Goal: Task Accomplishment & Management: Manage account settings

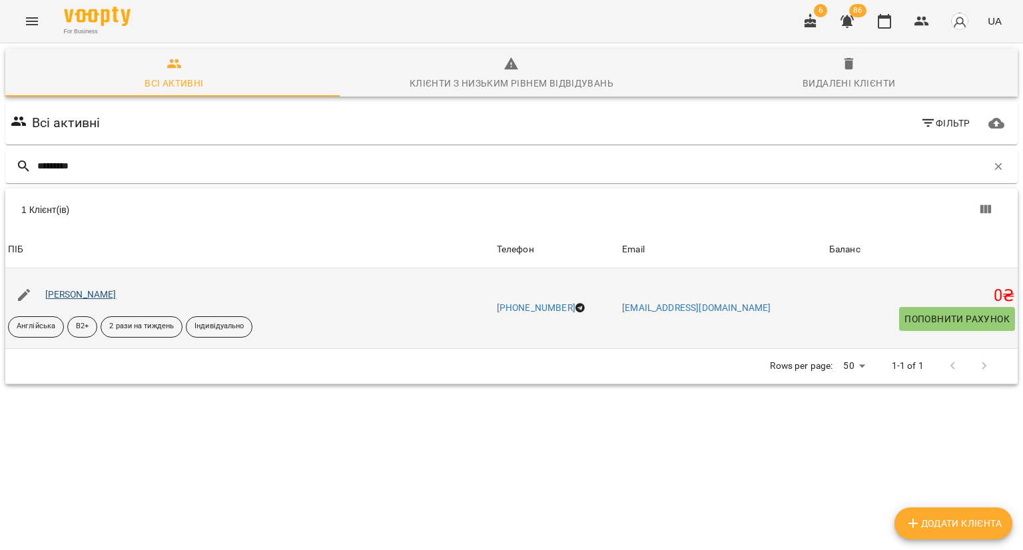
type input "*********"
click at [64, 293] on link "[PERSON_NAME]" at bounding box center [80, 294] width 71 height 11
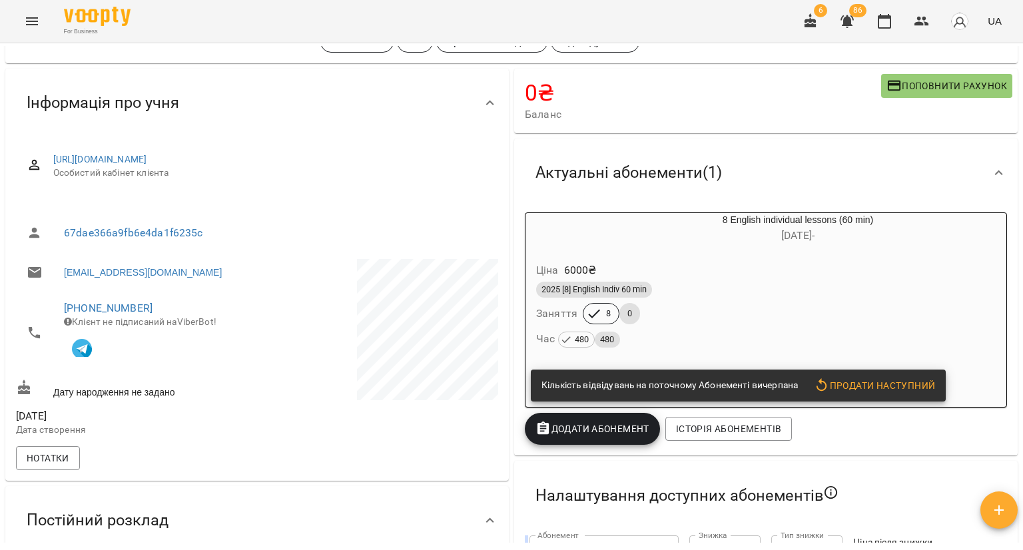
scroll to position [84, 0]
click at [698, 257] on div "Ціна 6000 ₴ 2025 [8] English Indiv 60 min Заняття 8 0 Час 480 480" at bounding box center [766, 307] width 481 height 114
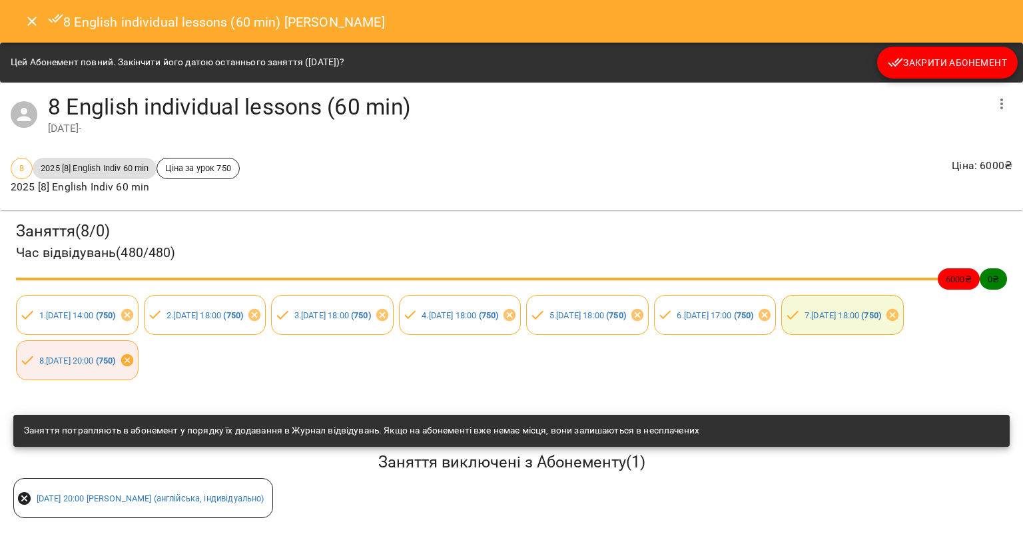
click at [135, 360] on icon at bounding box center [127, 360] width 15 height 15
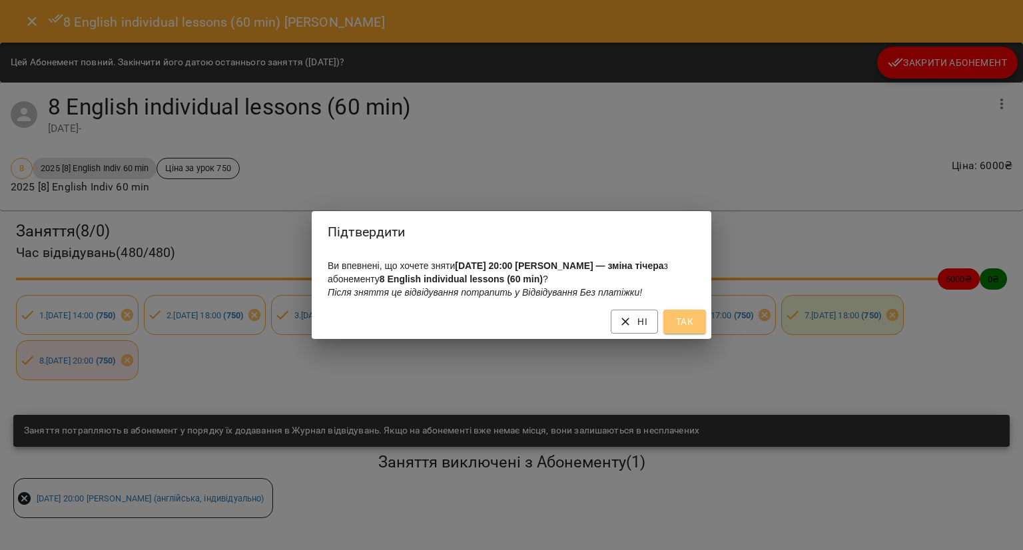
click at [689, 321] on span "Так" at bounding box center [684, 322] width 21 height 16
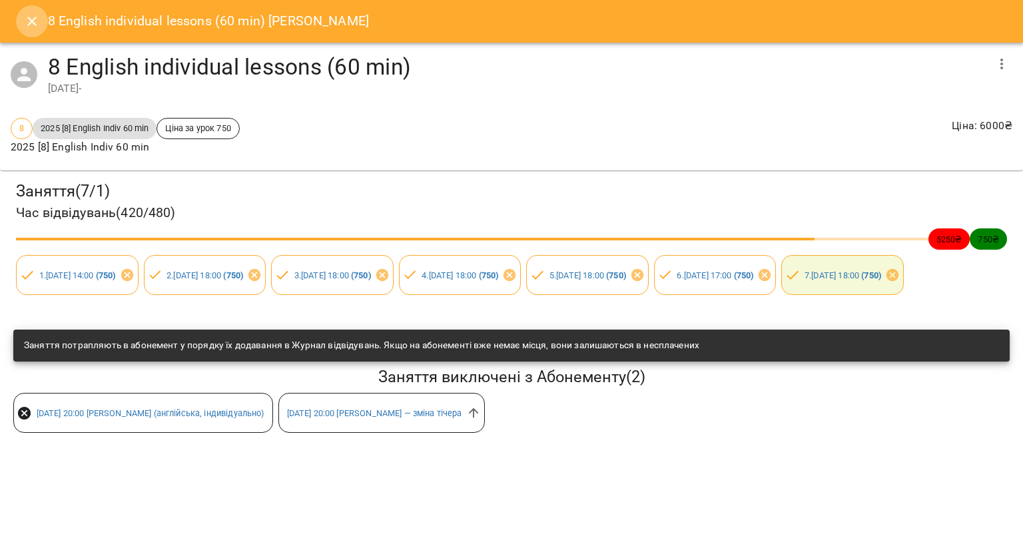
click at [25, 25] on icon "Close" at bounding box center [32, 21] width 16 height 16
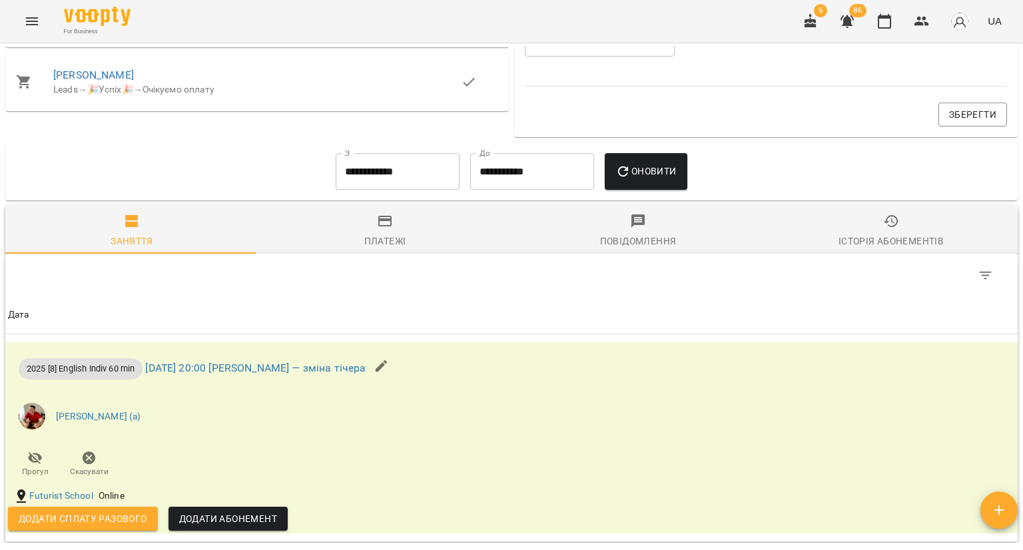
scroll to position [837, 0]
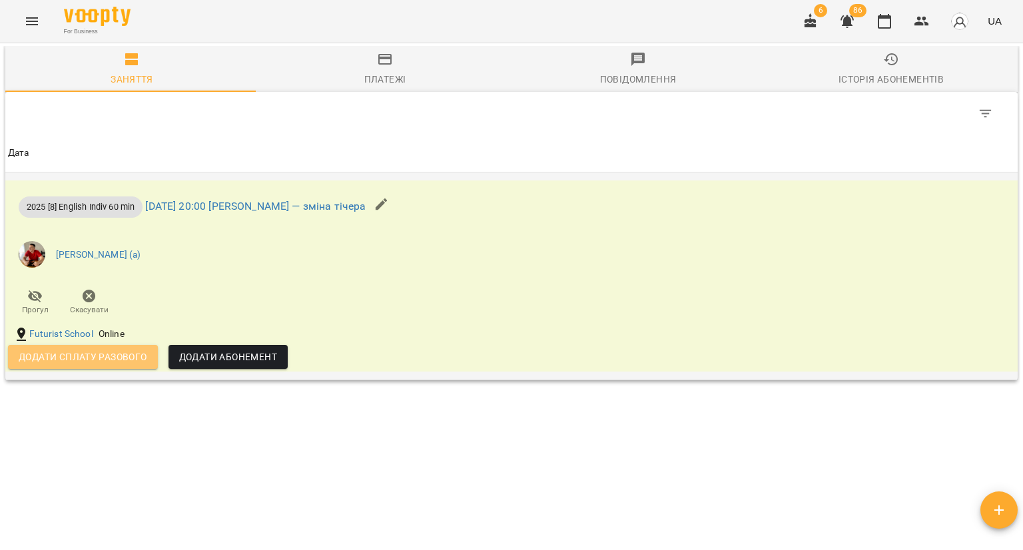
click at [75, 359] on span "Додати сплату разового" at bounding box center [83, 357] width 129 height 16
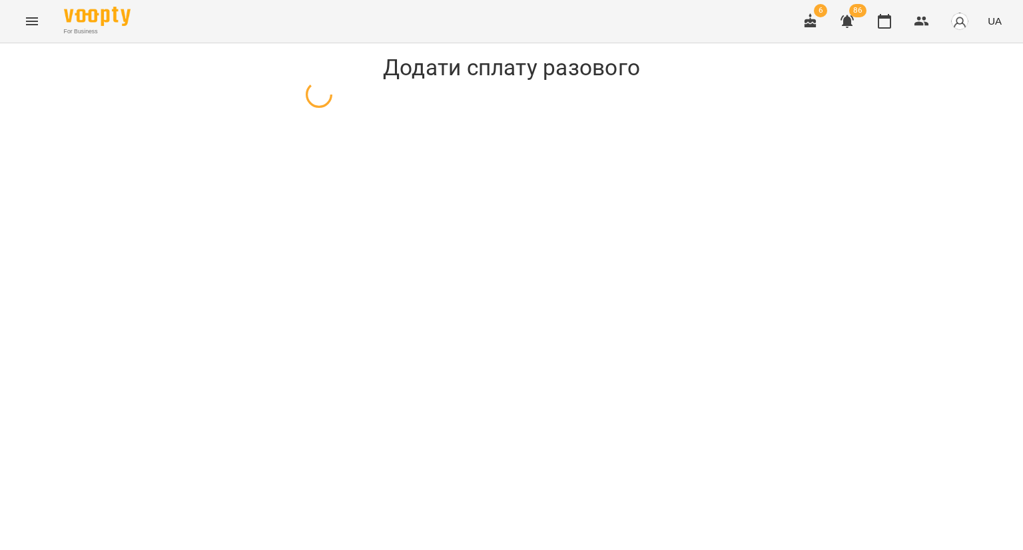
select select "**********"
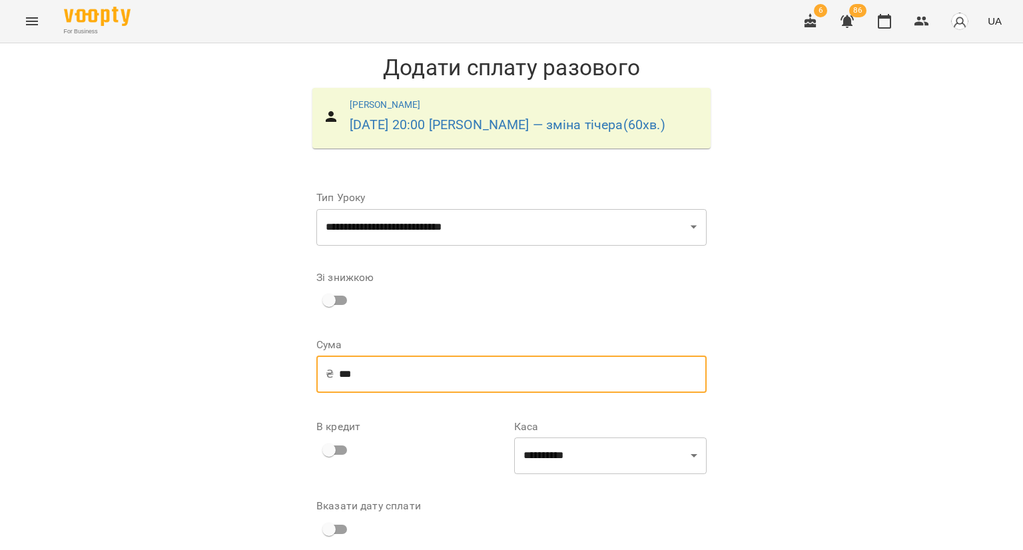
drag, startPoint x: 368, startPoint y: 390, endPoint x: 281, endPoint y: 368, distance: 89.3
click at [281, 368] on div "**********" at bounding box center [511, 325] width 1023 height 564
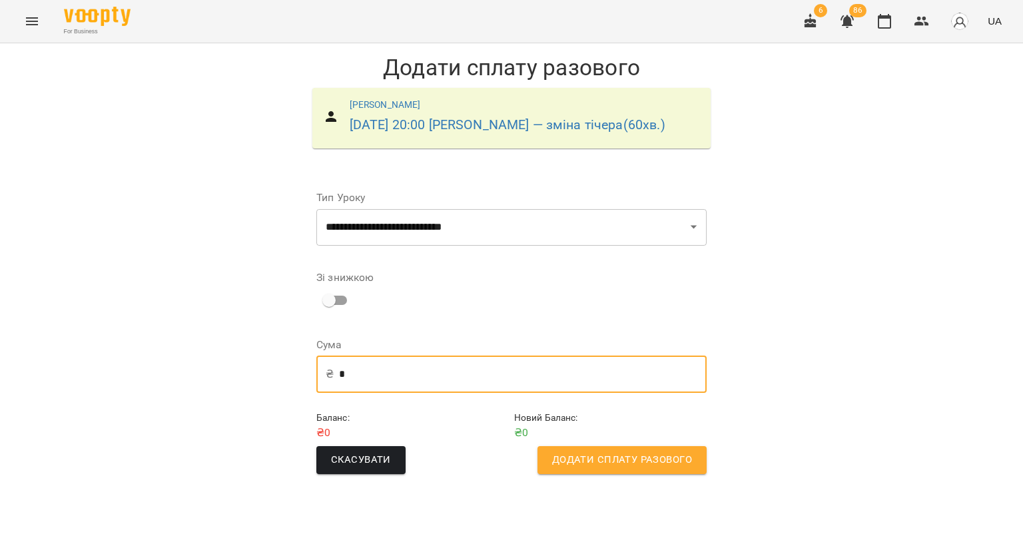
type input "*"
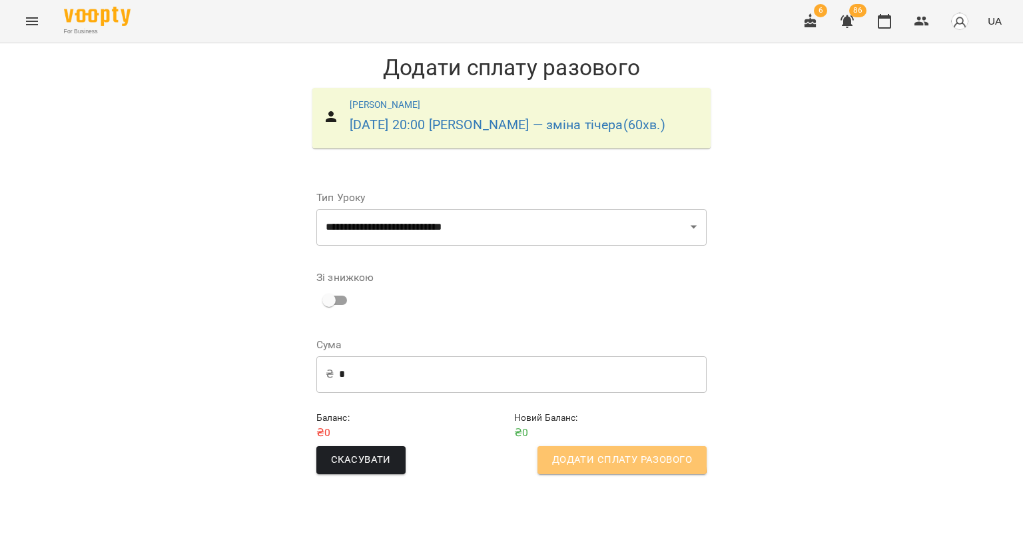
click at [562, 469] on span "Додати сплату разового" at bounding box center [622, 460] width 140 height 17
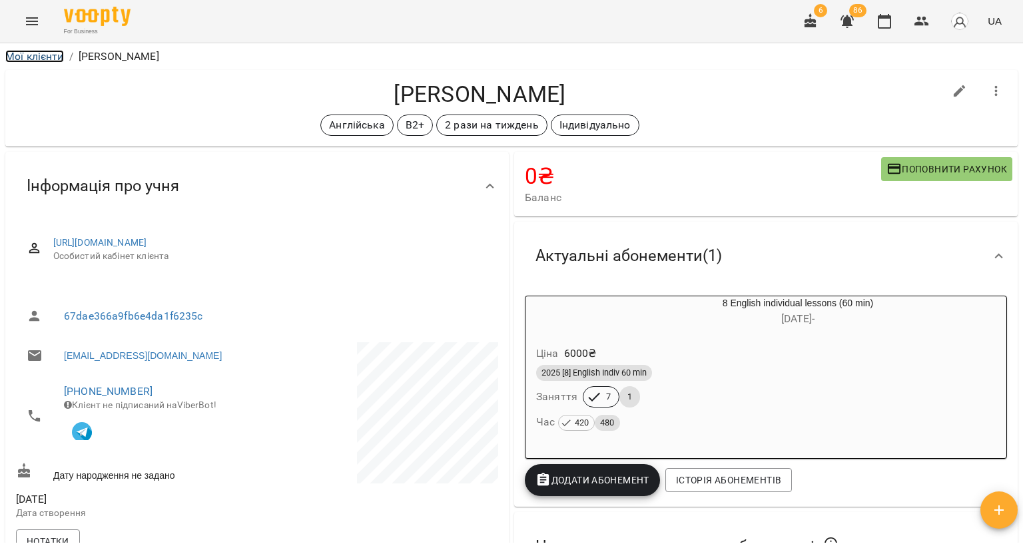
click at [37, 57] on link "Мої клієнти" at bounding box center [34, 56] width 59 height 13
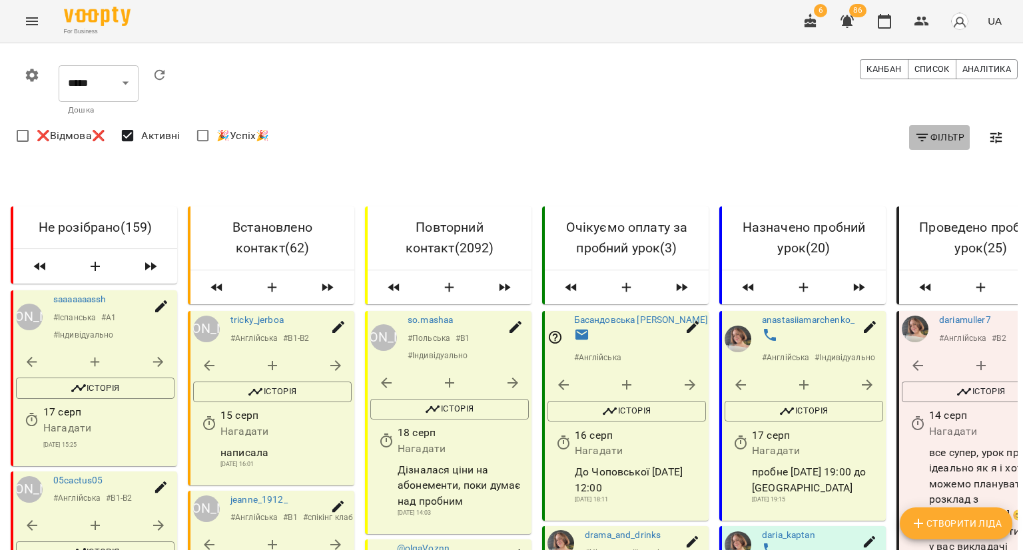
click at [921, 137] on span "Фільтр" at bounding box center [940, 137] width 50 height 16
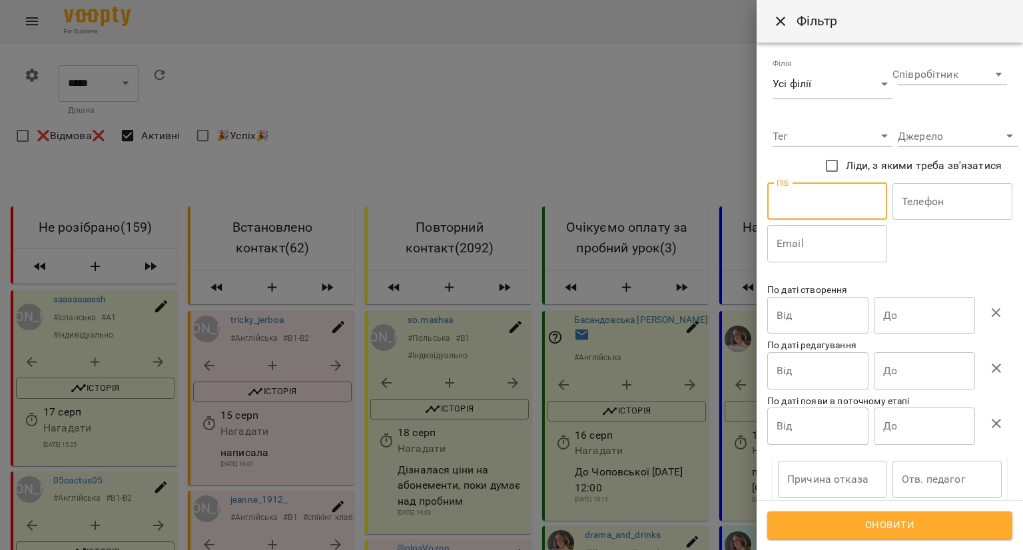
click at [810, 192] on input "text" at bounding box center [827, 201] width 120 height 37
type input "**********"
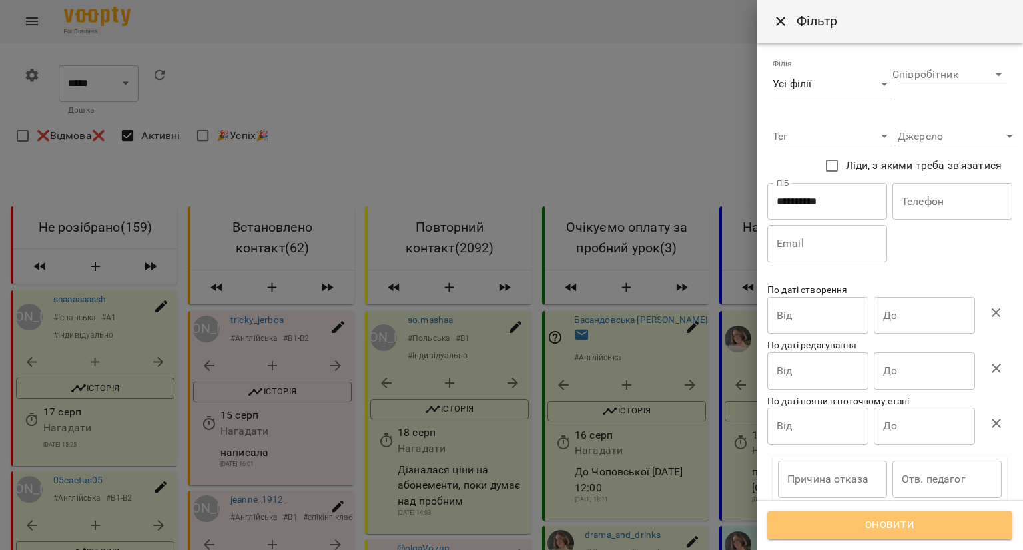
click at [805, 534] on button "Оновити" at bounding box center [889, 526] width 245 height 28
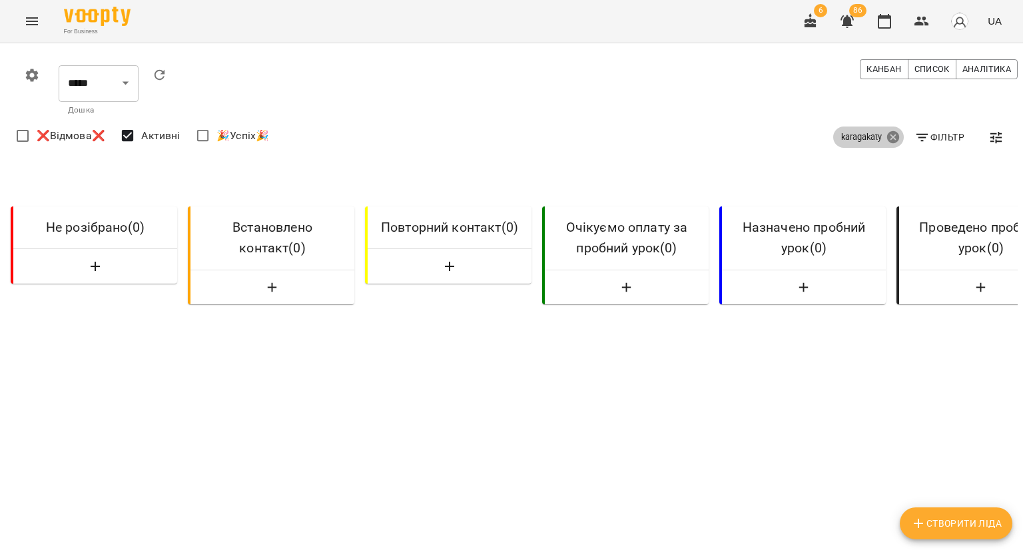
click at [887, 135] on icon at bounding box center [893, 137] width 12 height 12
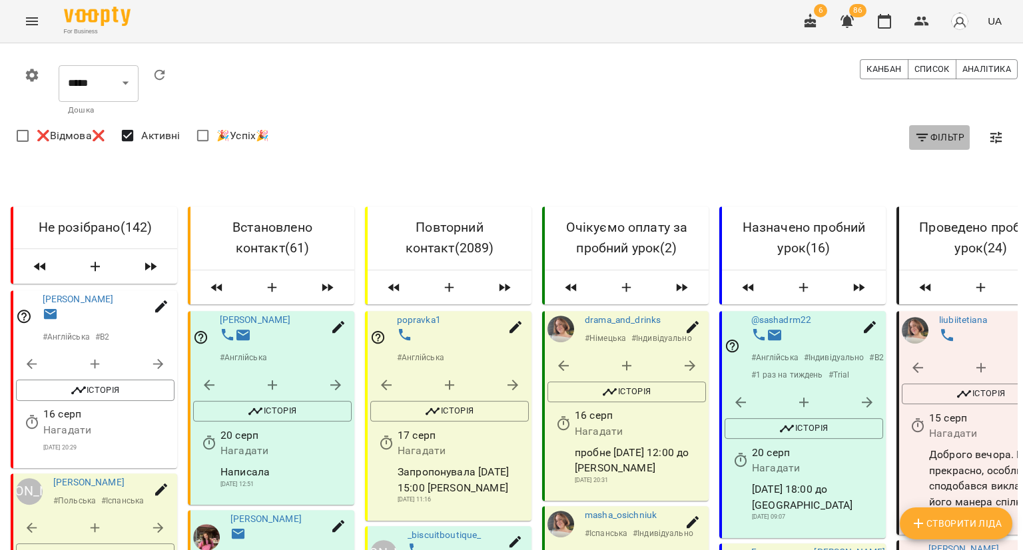
click at [940, 142] on span "Фільтр" at bounding box center [940, 137] width 50 height 16
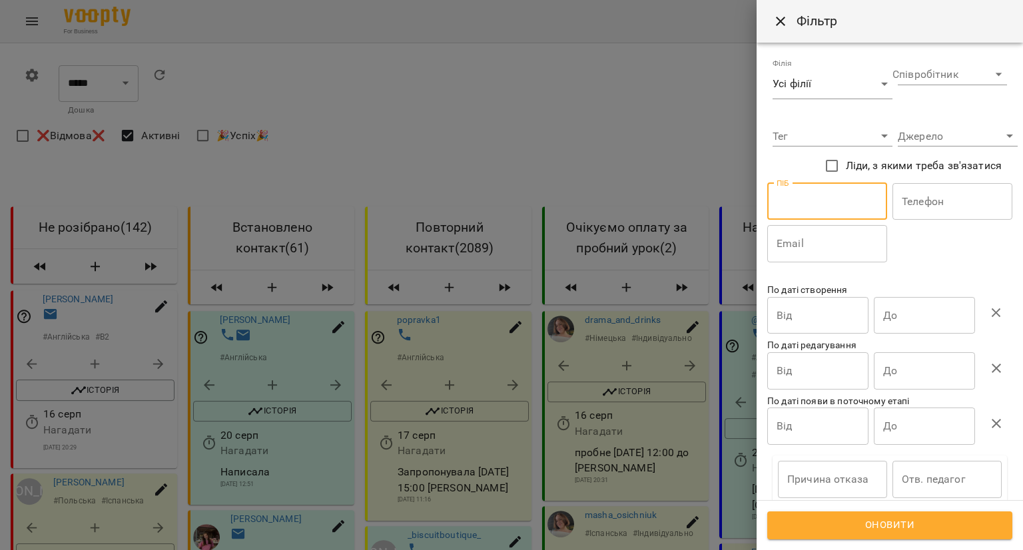
click at [849, 211] on input "text" at bounding box center [827, 201] width 120 height 37
type input "**********"
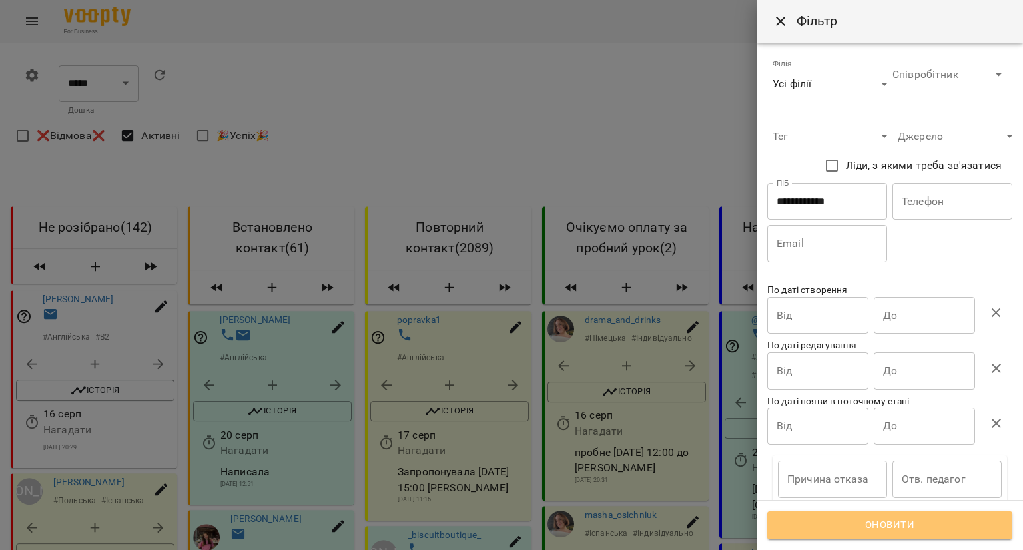
click at [807, 520] on span "Оновити" at bounding box center [890, 525] width 216 height 17
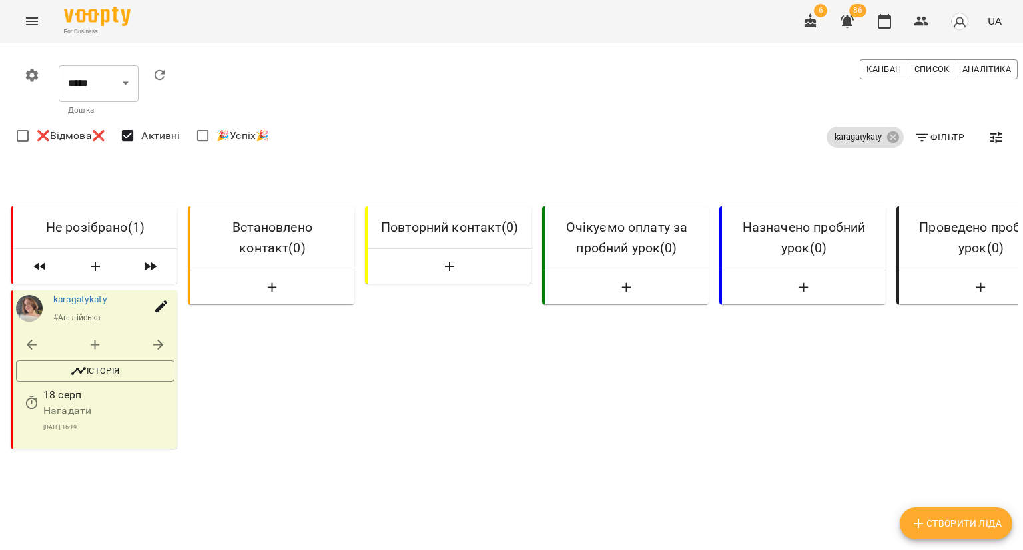
click at [101, 349] on icon "button" at bounding box center [95, 344] width 16 height 16
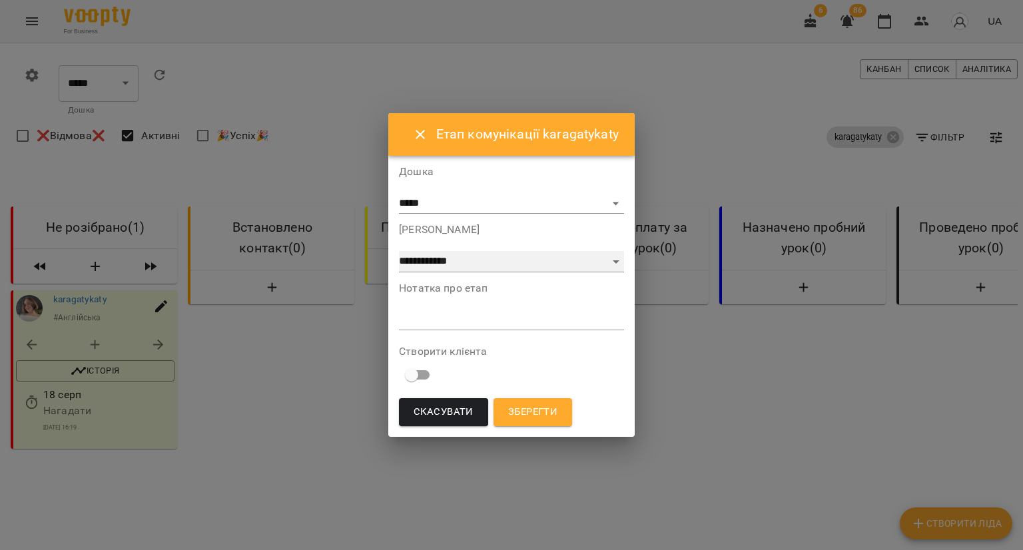
drag, startPoint x: 464, startPoint y: 262, endPoint x: 462, endPoint y: 270, distance: 7.6
click at [464, 262] on select "**********" at bounding box center [511, 261] width 225 height 21
select select "*"
click at [400, 251] on select "**********" at bounding box center [511, 261] width 225 height 21
click at [462, 323] on textarea at bounding box center [511, 319] width 225 height 13
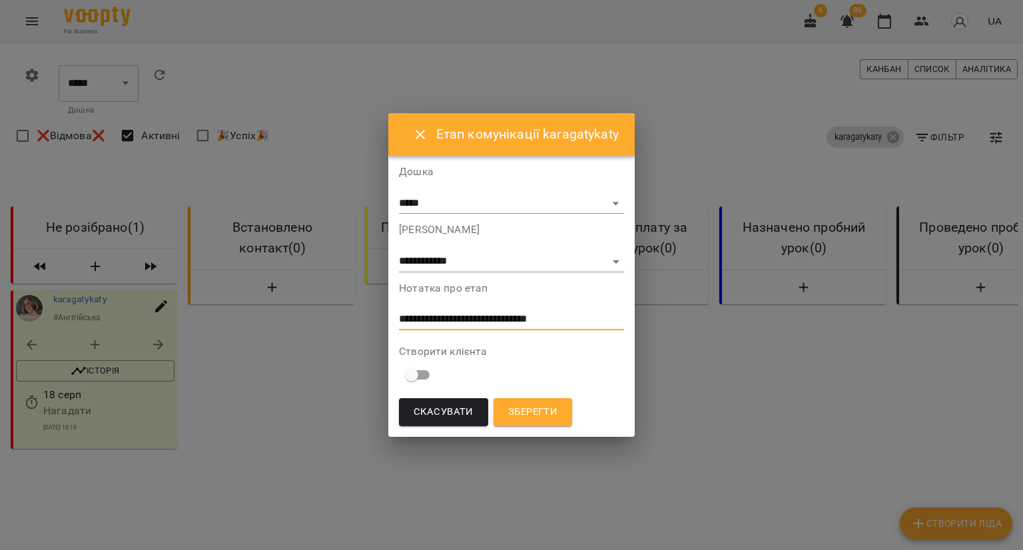
type textarea "**********"
click at [543, 412] on span "Зберегти" at bounding box center [532, 412] width 49 height 17
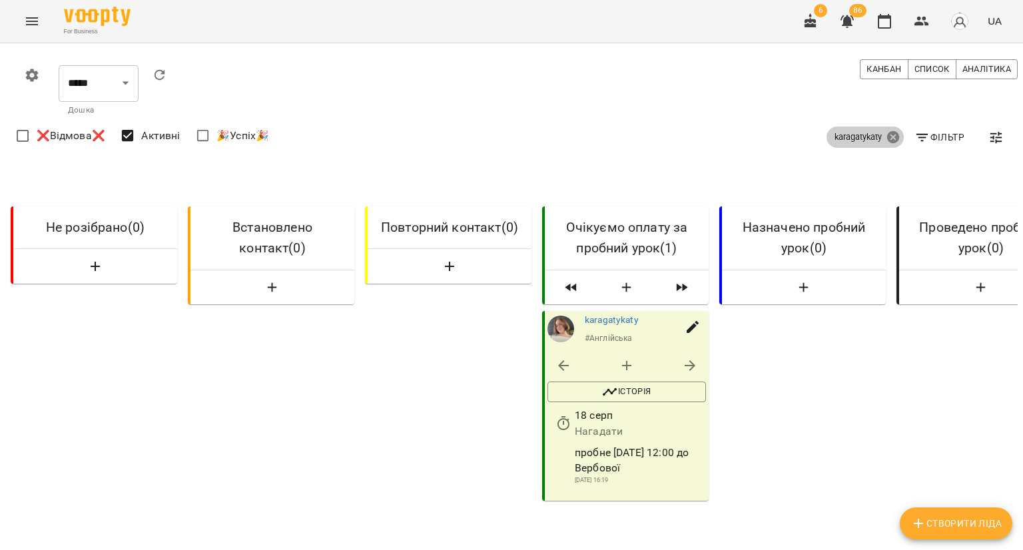
click at [887, 138] on icon at bounding box center [893, 137] width 12 height 12
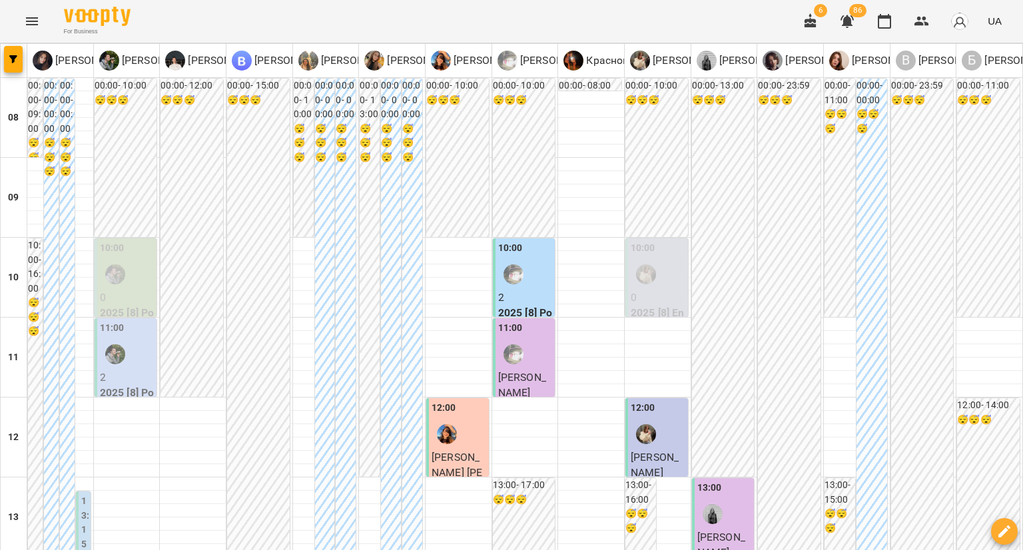
scroll to position [666, 0]
click at [7, 57] on span "button" at bounding box center [13, 59] width 19 height 8
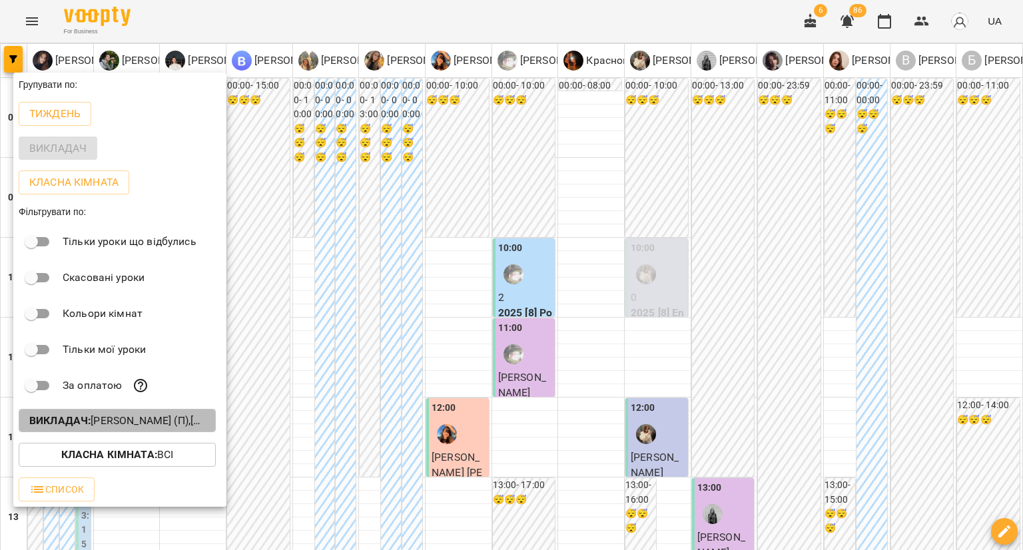
click at [43, 425] on b "Викладач :" at bounding box center [59, 420] width 61 height 13
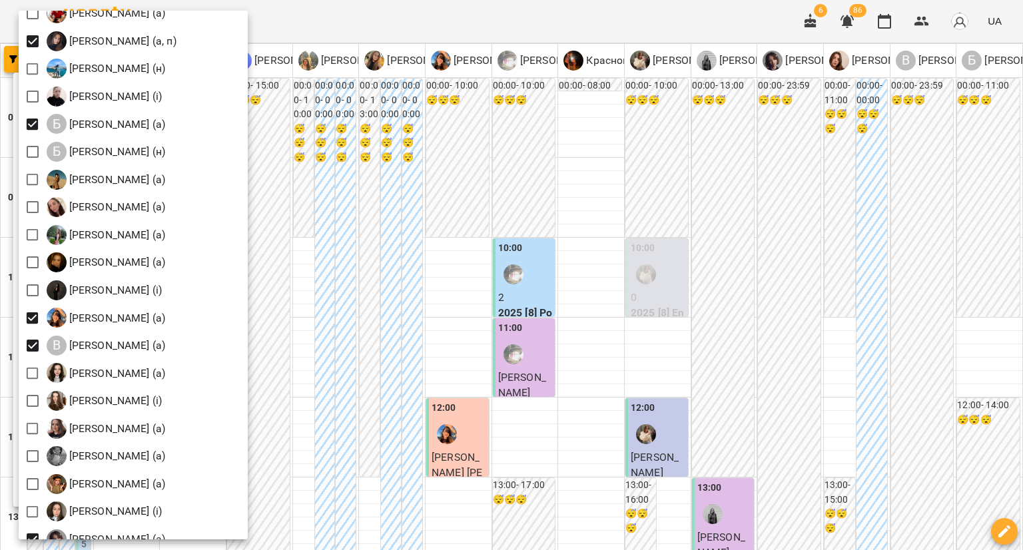
scroll to position [200, 0]
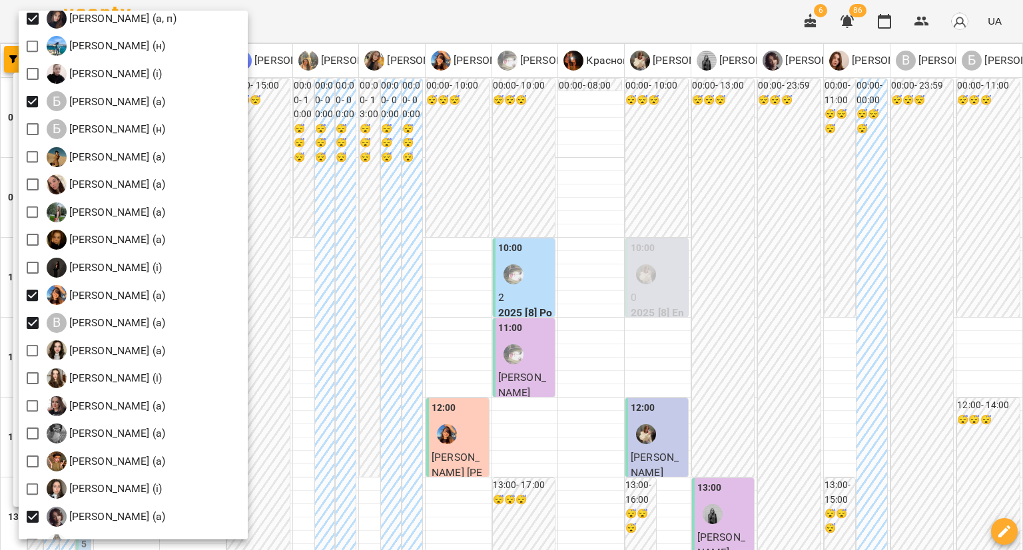
click at [471, 20] on div at bounding box center [511, 275] width 1023 height 550
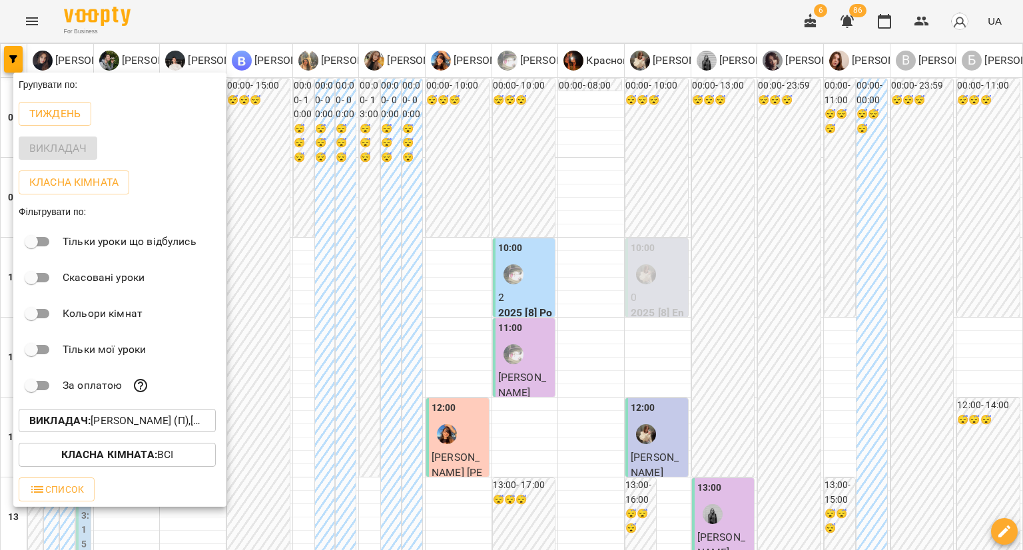
click at [544, 514] on div at bounding box center [511, 275] width 1023 height 550
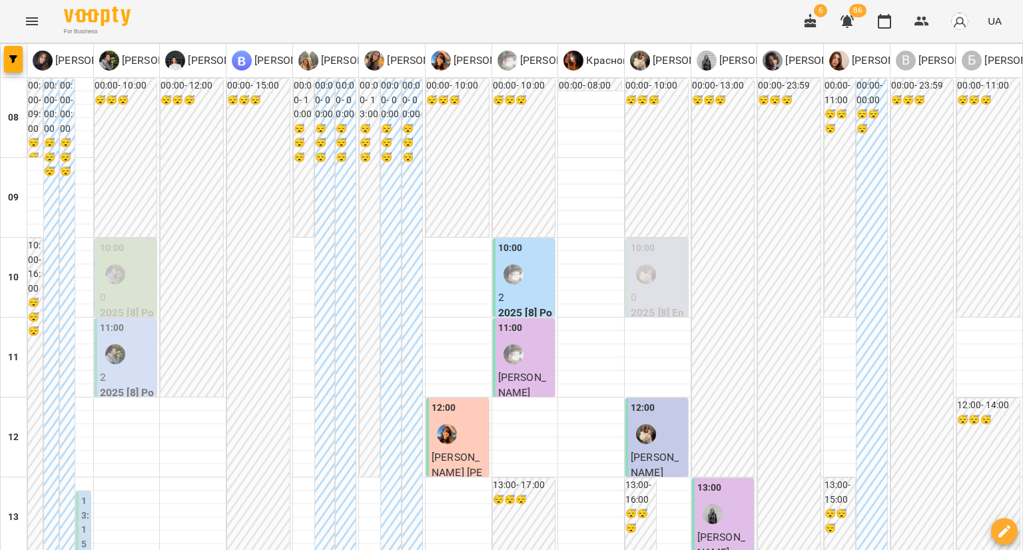
click at [533, 523] on div "Групувати по: Тиждень Викладач Класна кімната Фільтрувати по: Тільки уроки що в…" at bounding box center [511, 275] width 1023 height 550
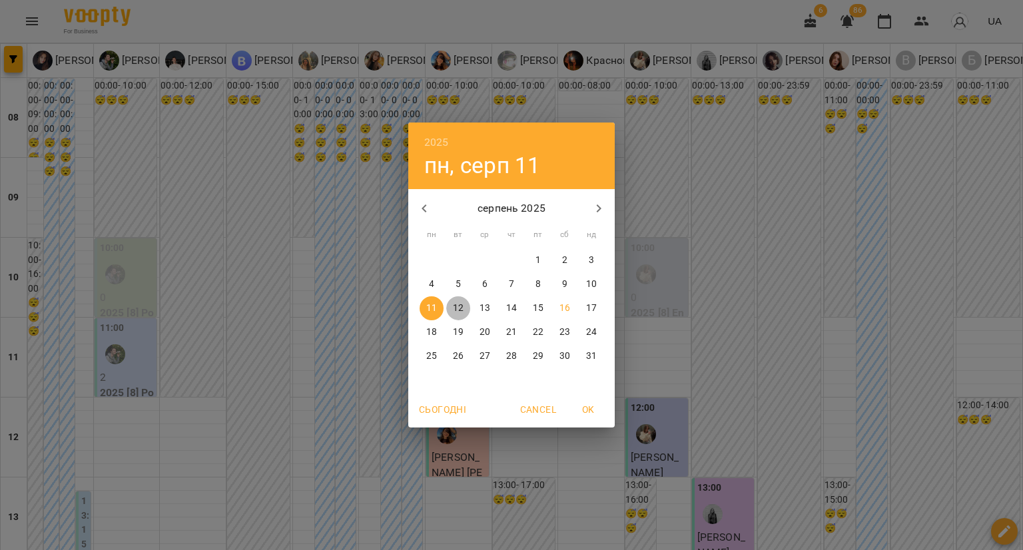
click at [464, 309] on span "12" at bounding box center [458, 308] width 24 height 13
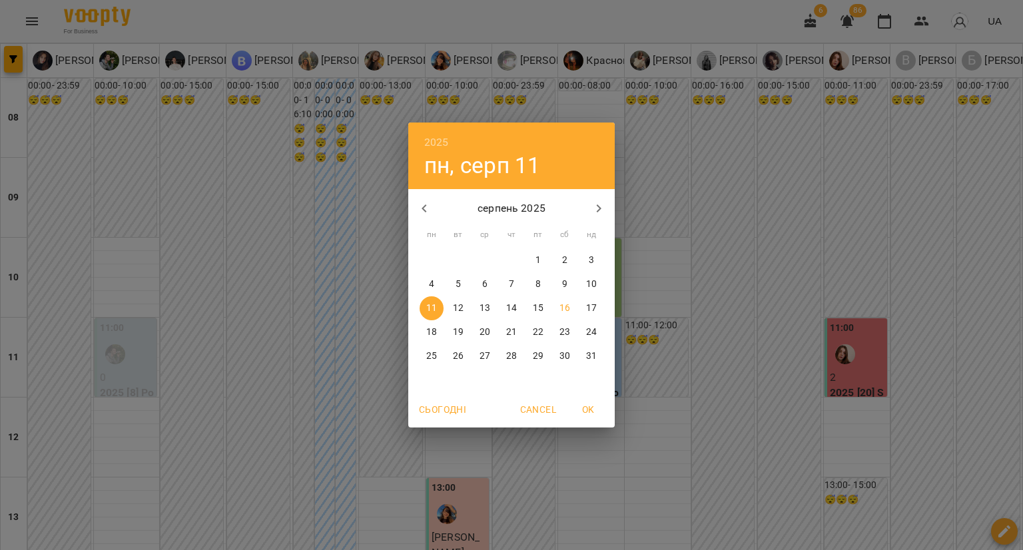
click at [541, 335] on p "22" at bounding box center [538, 332] width 11 height 13
type input "**********"
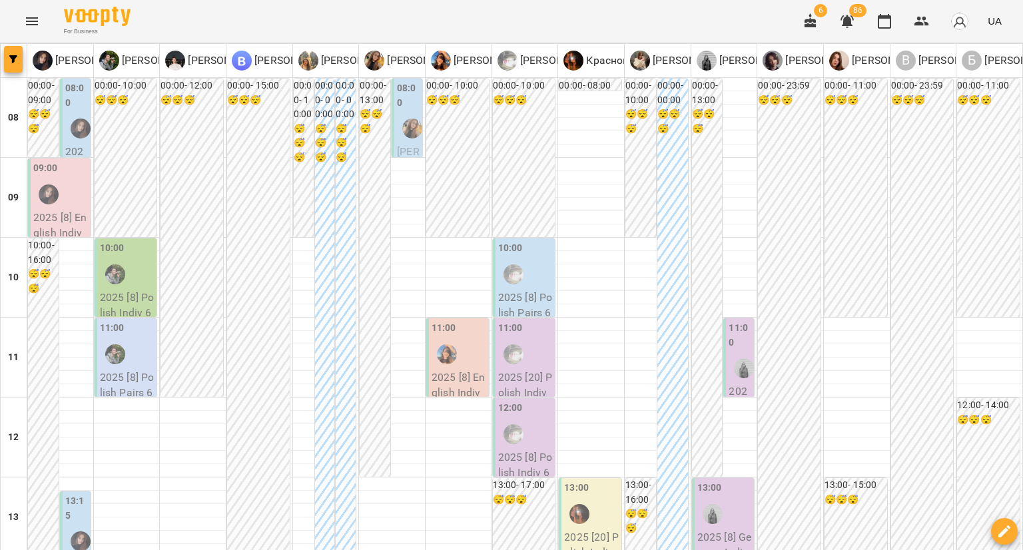
click at [13, 59] on icon "button" at bounding box center [13, 59] width 8 height 8
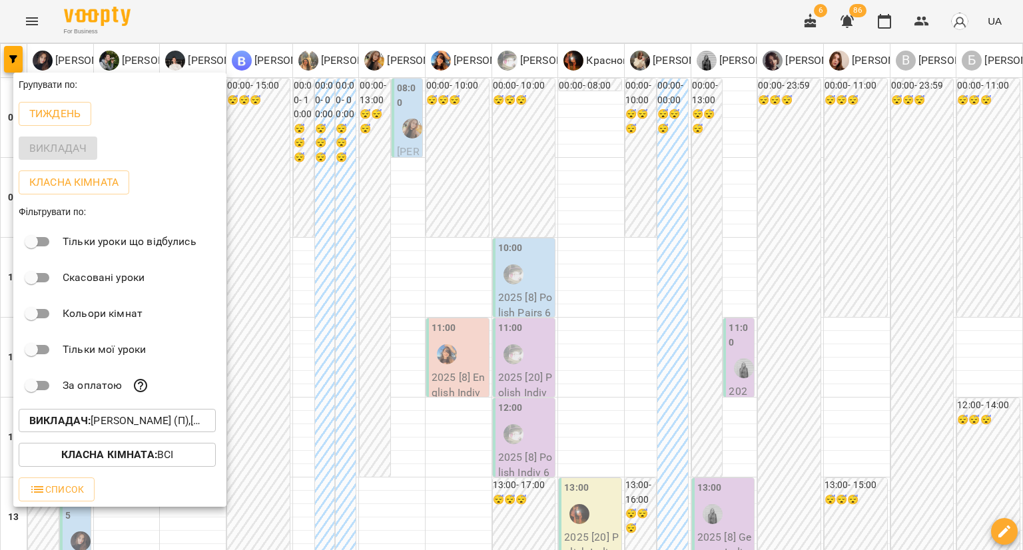
click at [110, 416] on p "Викладач : Бабійчук Володимир Дмитрович (п),Бень Дар'я Олегівна (а, п),Богуш Ал…" at bounding box center [117, 421] width 176 height 16
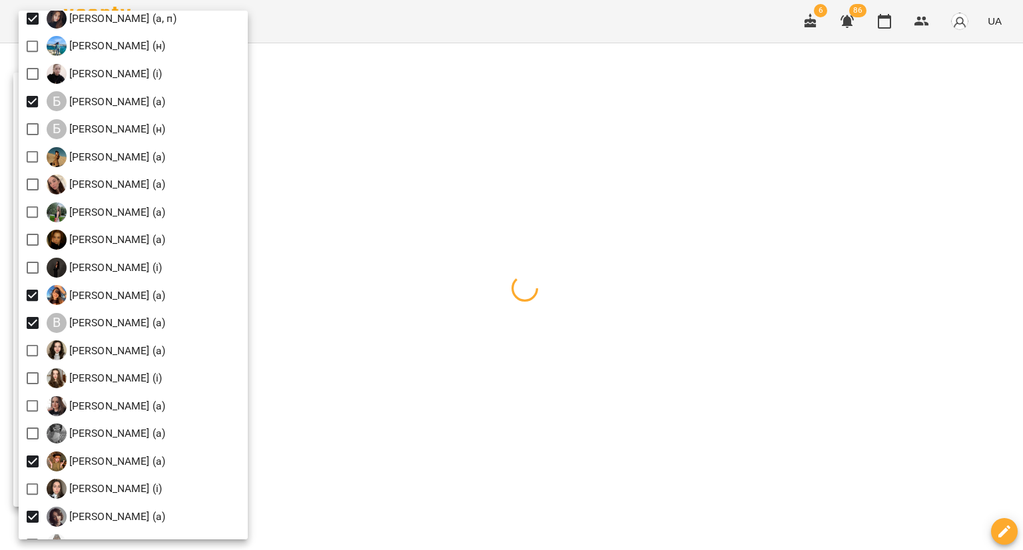
click at [506, 9] on div at bounding box center [511, 275] width 1023 height 550
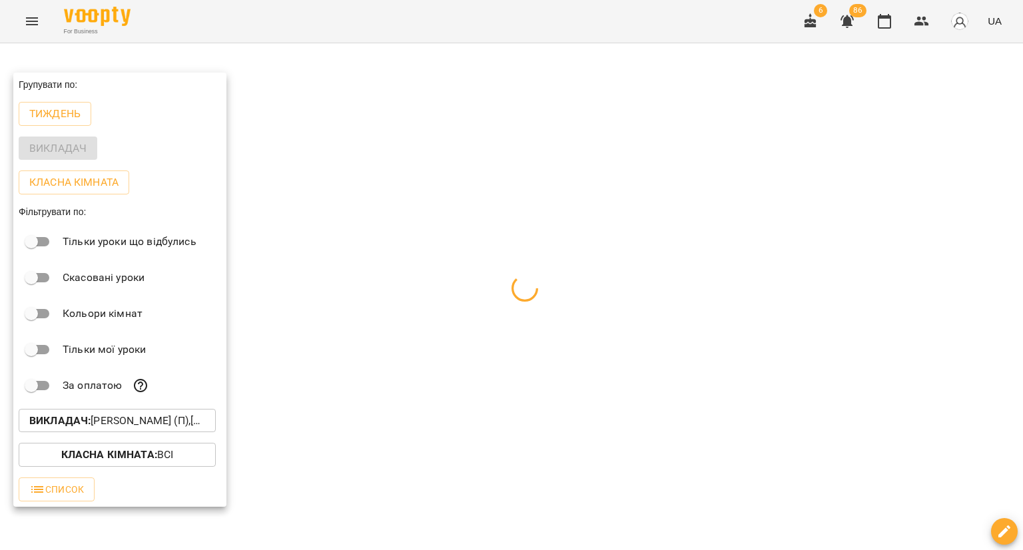
click at [502, 24] on div at bounding box center [511, 275] width 1023 height 550
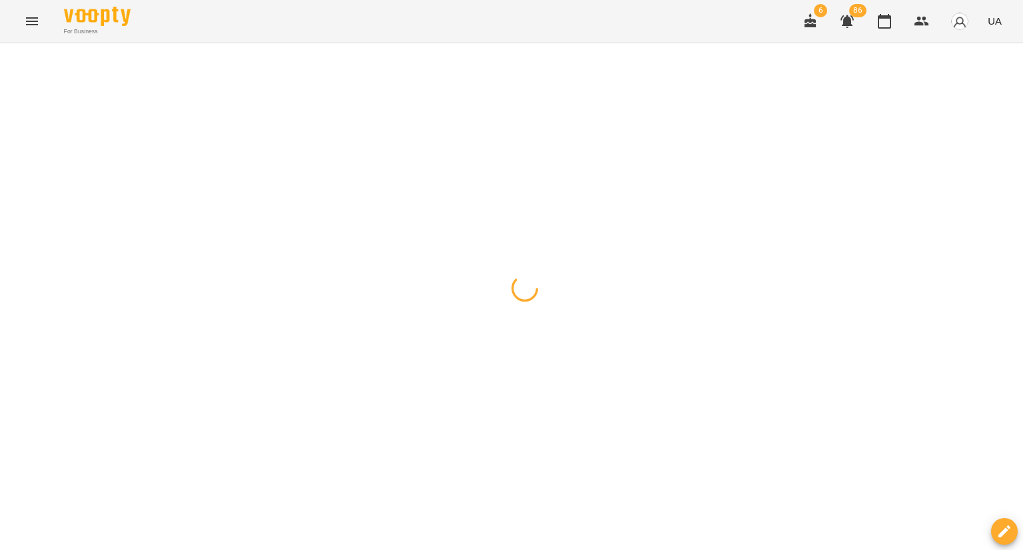
click at [502, 24] on div "For Business 6 86 UA" at bounding box center [511, 21] width 1023 height 43
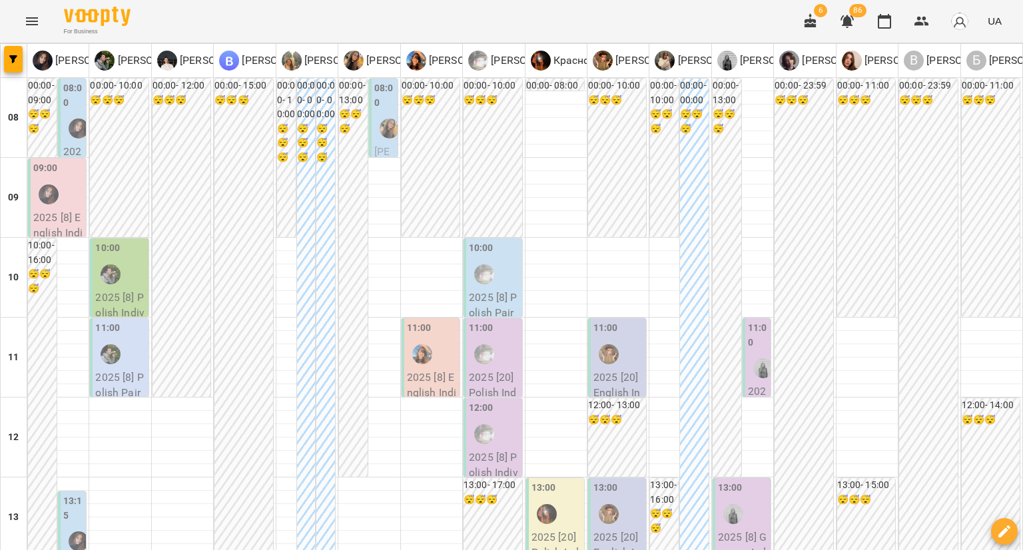
scroll to position [799, 0]
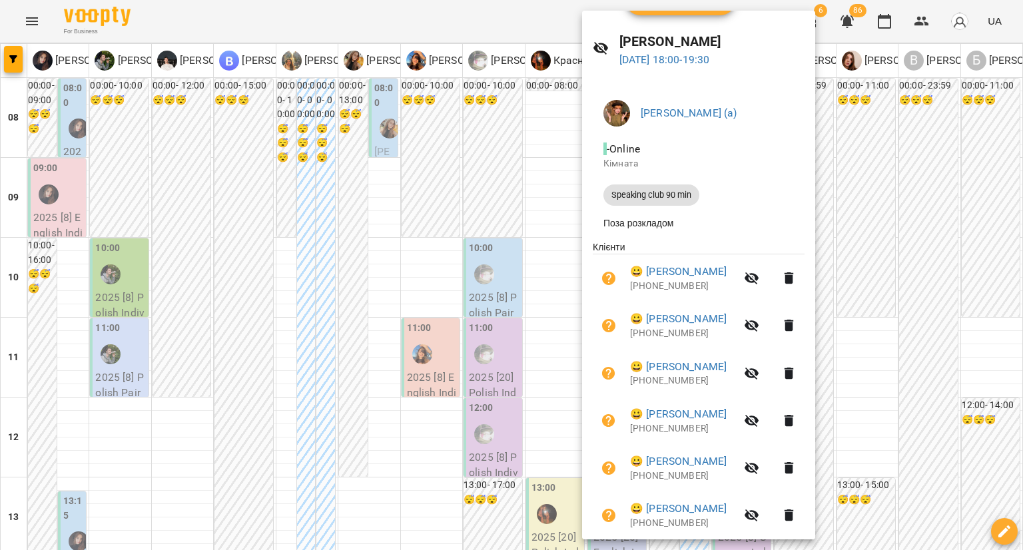
scroll to position [81, 0]
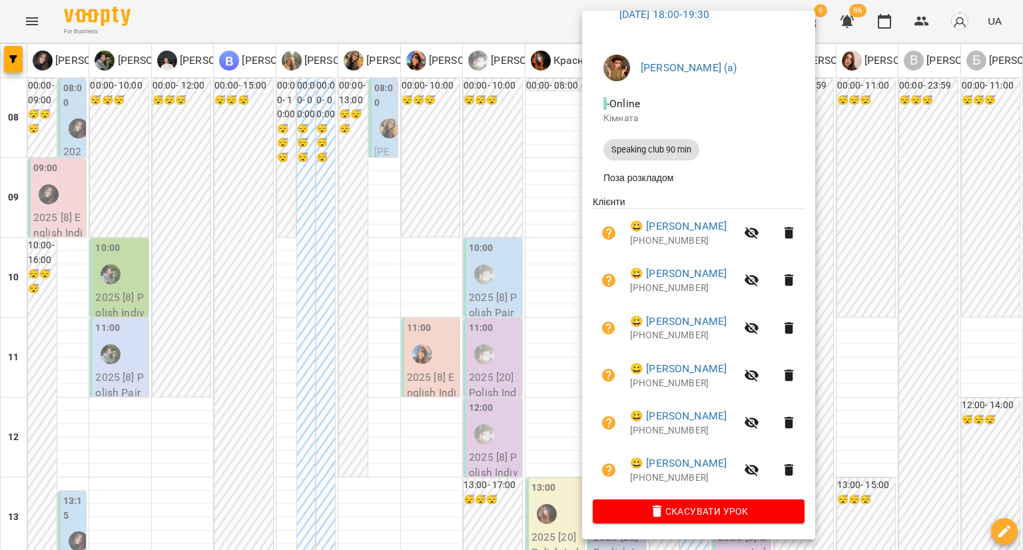
click at [546, 363] on div at bounding box center [511, 275] width 1023 height 550
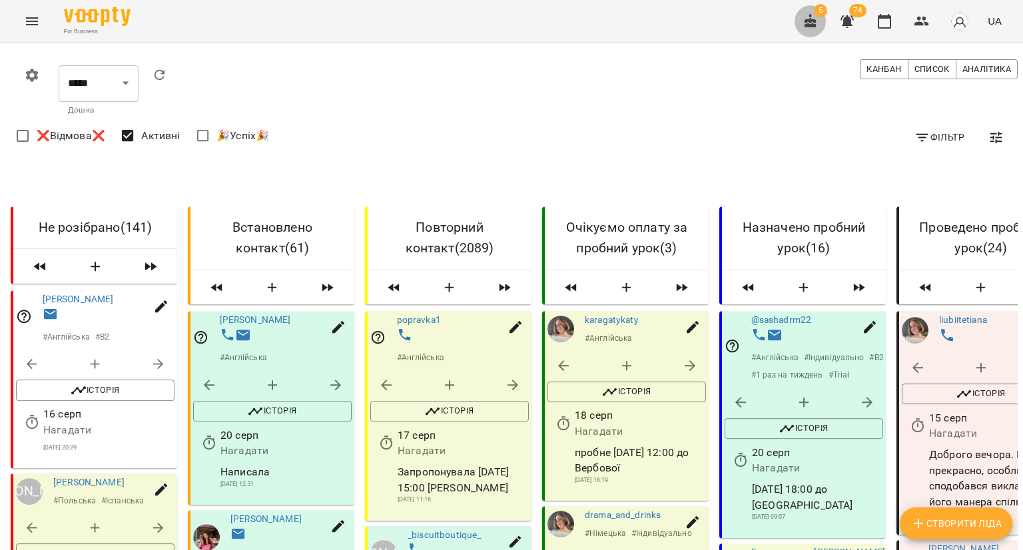
click at [813, 24] on icon "button" at bounding box center [811, 20] width 12 height 15
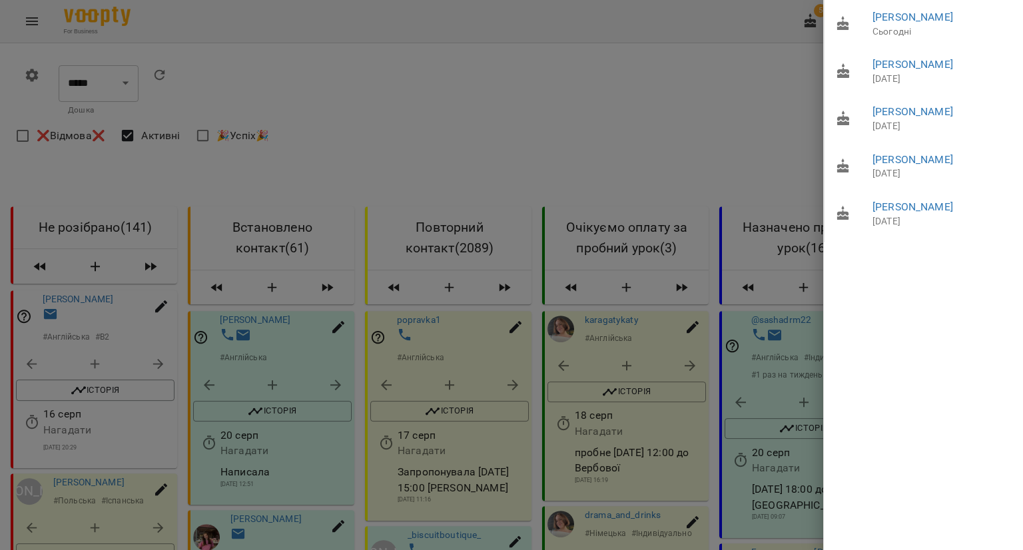
click at [797, 83] on div at bounding box center [511, 275] width 1023 height 550
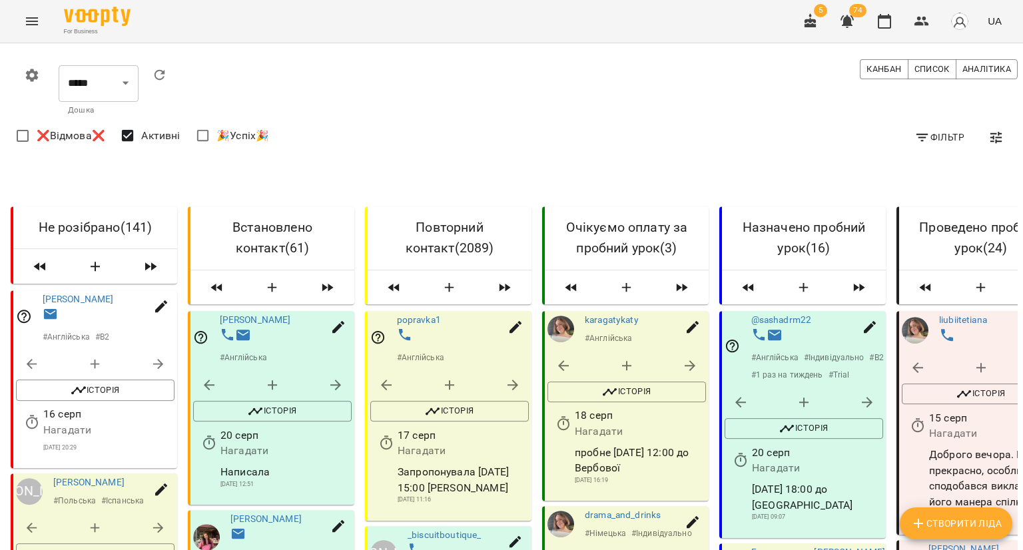
click at [810, 5] on button "button" at bounding box center [811, 21] width 32 height 32
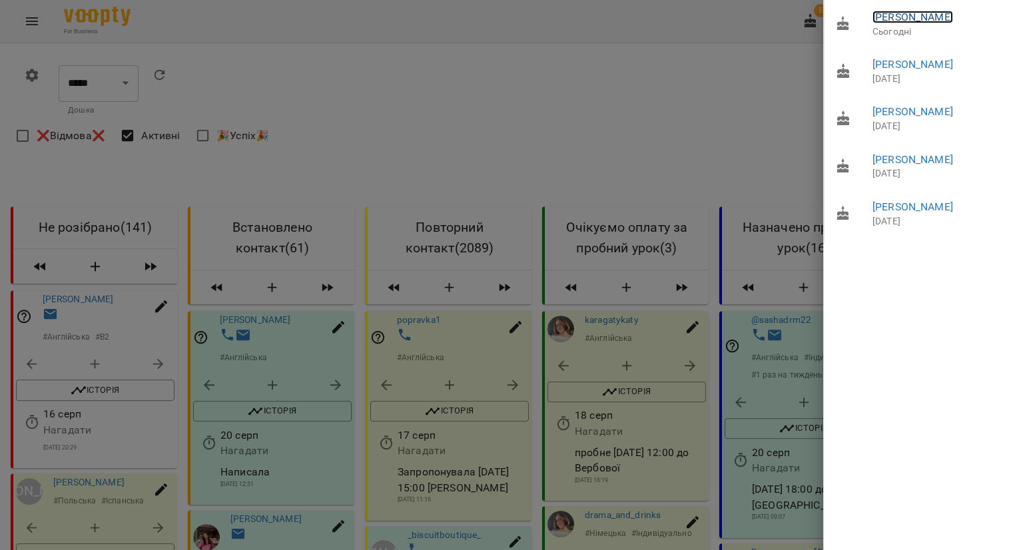
click at [926, 11] on link "Попович Каріна" at bounding box center [913, 17] width 81 height 13
